Goal: Task Accomplishment & Management: Use online tool/utility

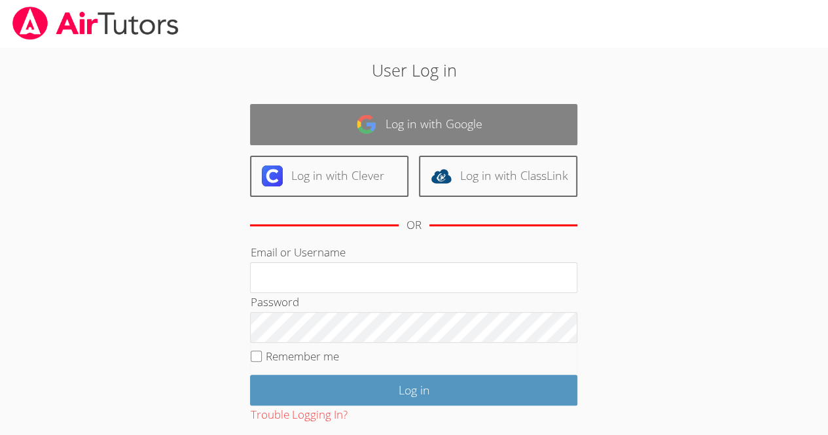
click at [402, 125] on link "Log in with Google" at bounding box center [413, 124] width 327 height 41
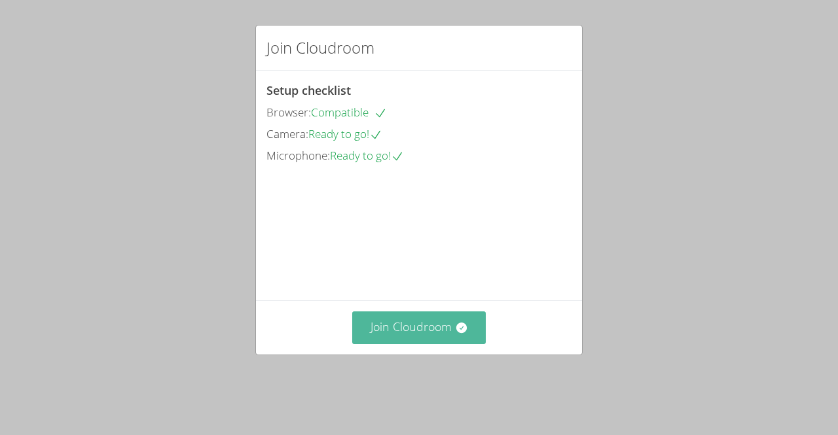
click at [376, 344] on button "Join Cloudroom" at bounding box center [419, 328] width 134 height 32
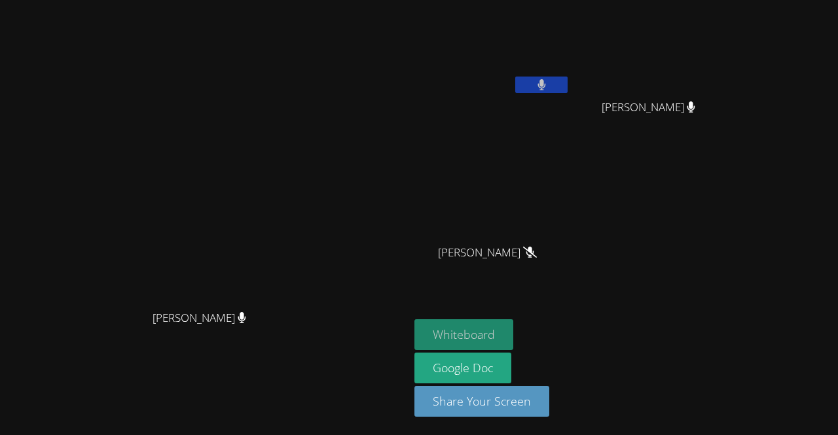
click at [513, 339] on button "Whiteboard" at bounding box center [464, 335] width 99 height 31
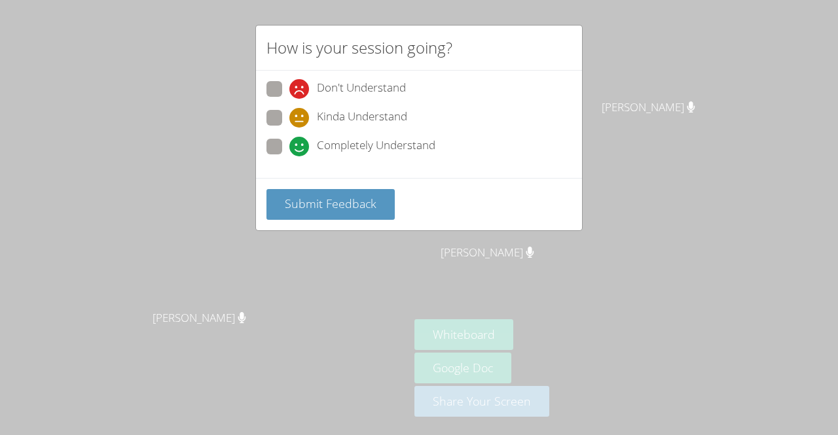
click at [289, 157] on span at bounding box center [289, 157] width 0 height 0
click at [289, 139] on input "Completely Understand" at bounding box center [294, 144] width 11 height 11
radio input "true"
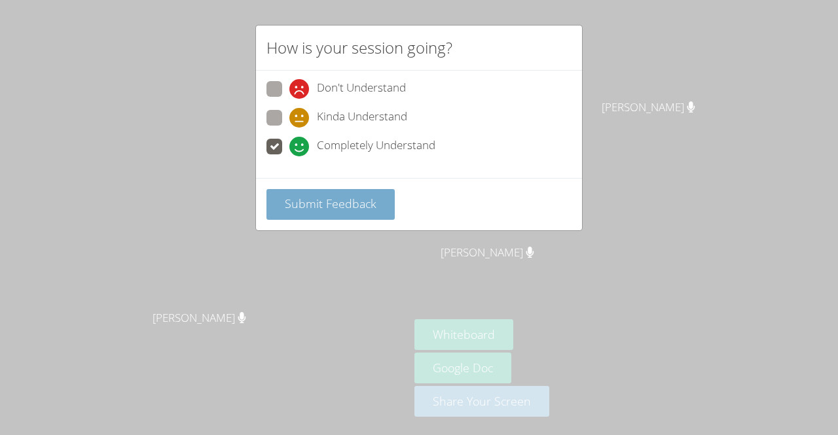
click at [341, 196] on span "Submit Feedback" at bounding box center [331, 204] width 92 height 16
